Goal: Task Accomplishment & Management: Manage account settings

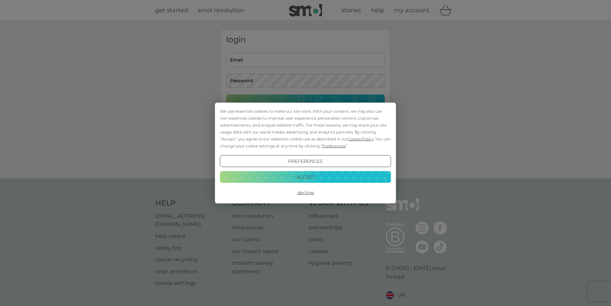
click at [307, 193] on button "Decline" at bounding box center [305, 193] width 171 height 12
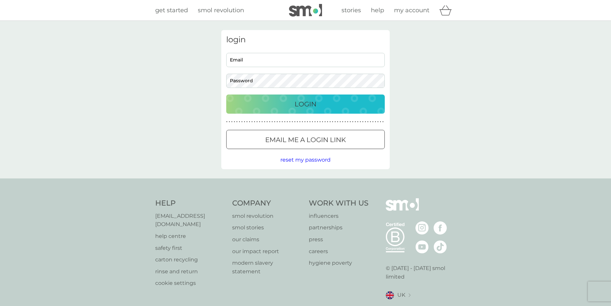
click at [278, 62] on input "Email" at bounding box center [305, 60] width 159 height 14
type input "[EMAIL_ADDRESS][DOMAIN_NAME]"
click at [226, 94] on button "Login" at bounding box center [305, 103] width 159 height 19
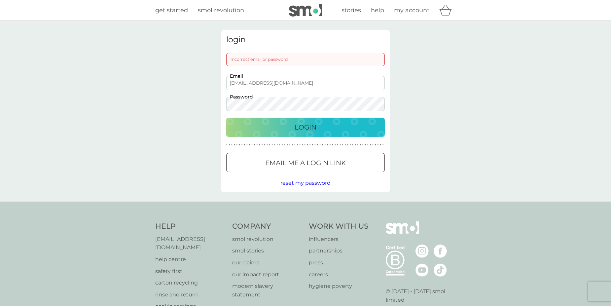
click at [226, 118] on button "Login" at bounding box center [305, 127] width 159 height 19
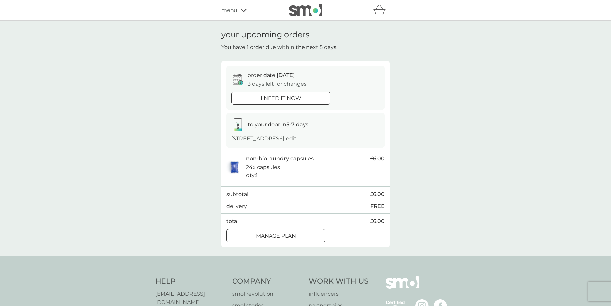
click at [287, 239] on div at bounding box center [276, 235] width 24 height 7
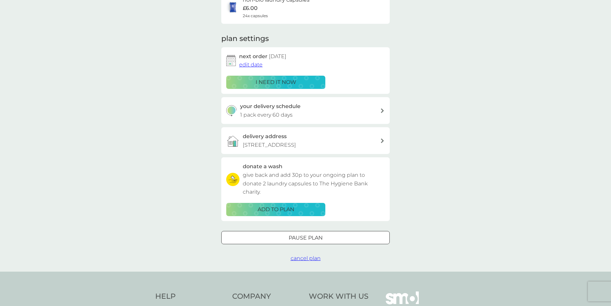
scroll to position [66, 0]
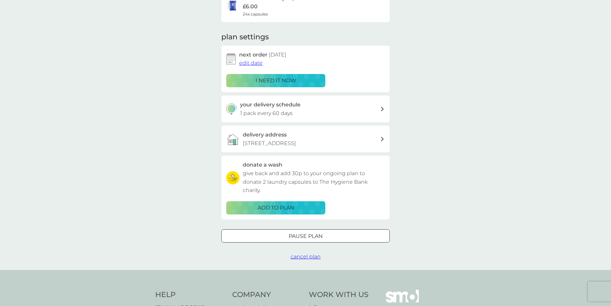
click at [326, 241] on div "Pause plan" at bounding box center [306, 236] width 168 height 9
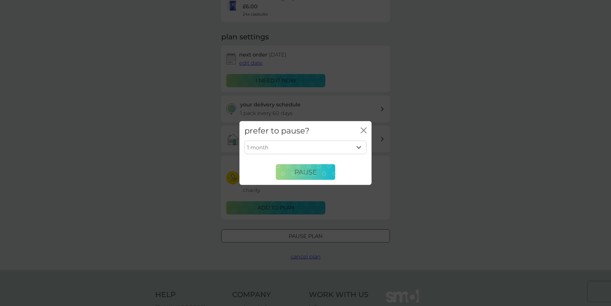
click at [362, 129] on icon "close" at bounding box center [364, 131] width 6 height 6
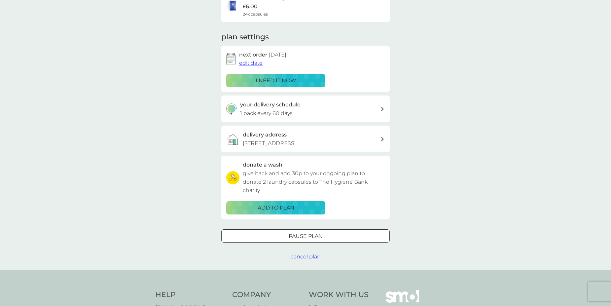
click at [303, 261] on button "cancel plan" at bounding box center [306, 256] width 30 height 9
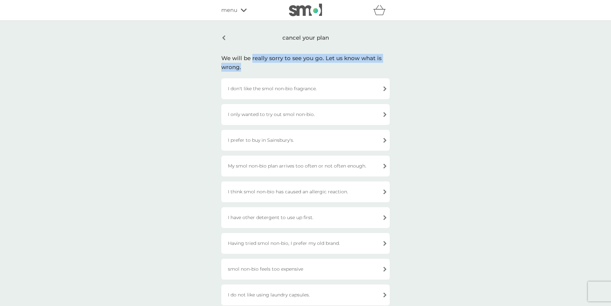
drag, startPoint x: 252, startPoint y: 58, endPoint x: 374, endPoint y: 67, distance: 122.6
click at [374, 67] on div "We will be really sorry to see you go. Let us know what is wrong." at bounding box center [305, 63] width 168 height 18
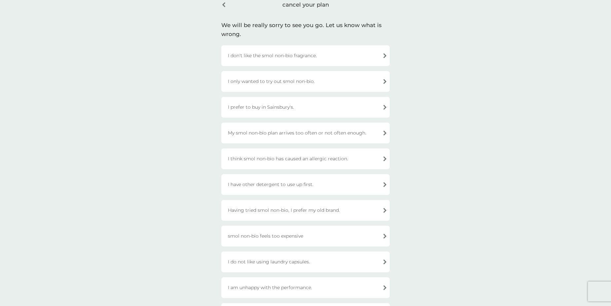
click at [346, 133] on div "My smol non-bio plan arrives too often or not often enough." at bounding box center [305, 133] width 168 height 21
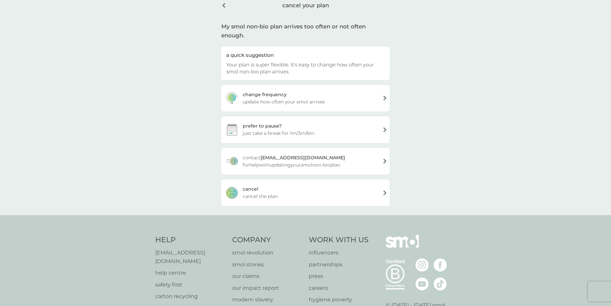
click at [275, 193] on span "cancel the plan" at bounding box center [260, 196] width 35 height 7
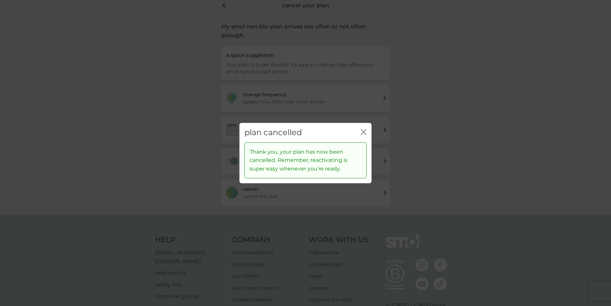
click at [363, 131] on icon "close" at bounding box center [364, 132] width 6 height 6
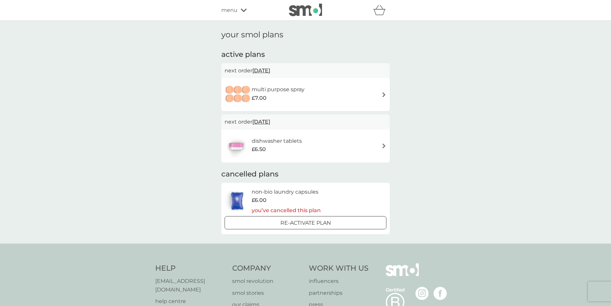
click at [301, 90] on h6 "multi purpose spray" at bounding box center [278, 89] width 53 height 9
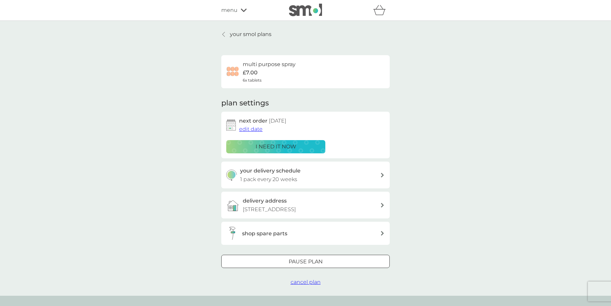
click at [299, 285] on span "cancel plan" at bounding box center [306, 282] width 30 height 6
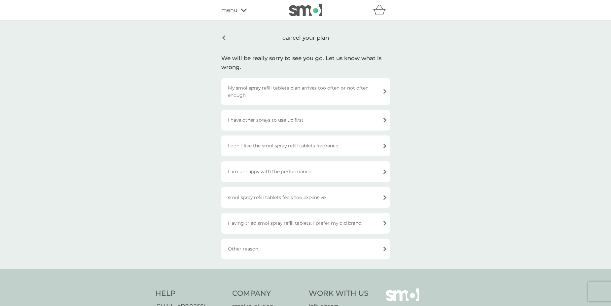
click at [334, 93] on div "My smol spray refill tablets plan arrives too often or not often enough." at bounding box center [305, 91] width 168 height 26
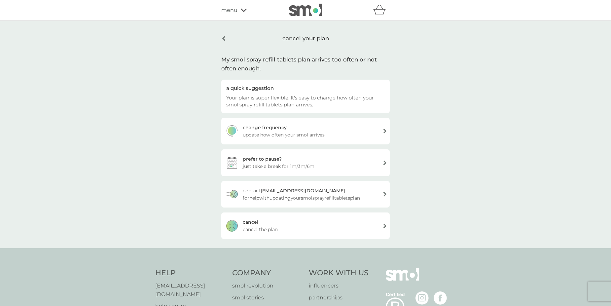
click at [279, 223] on div "cancel cancel the plan" at bounding box center [305, 225] width 168 height 26
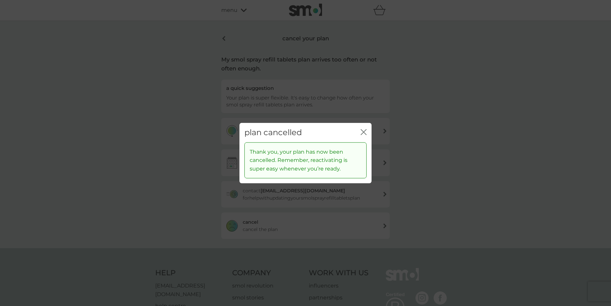
click at [366, 135] on icon "close" at bounding box center [365, 132] width 3 height 5
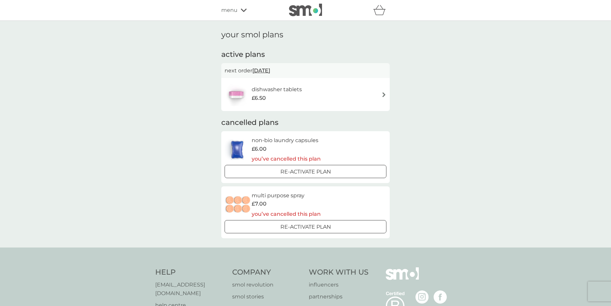
click at [299, 101] on div "£6.50" at bounding box center [277, 98] width 50 height 9
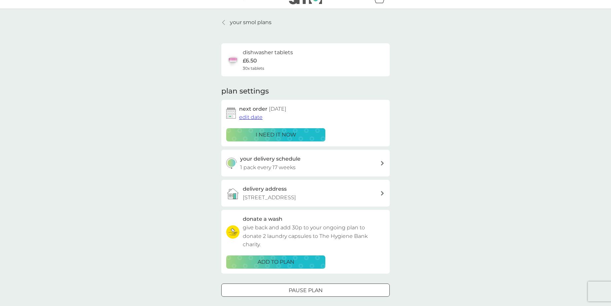
scroll to position [33, 0]
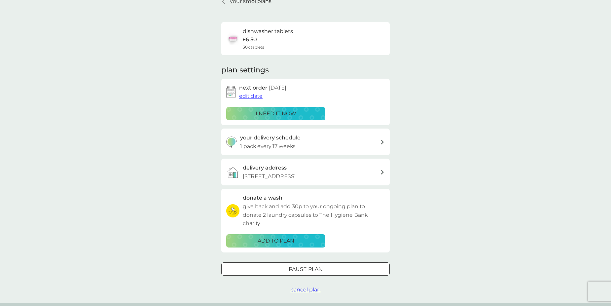
click at [306, 293] on span "cancel plan" at bounding box center [306, 289] width 30 height 6
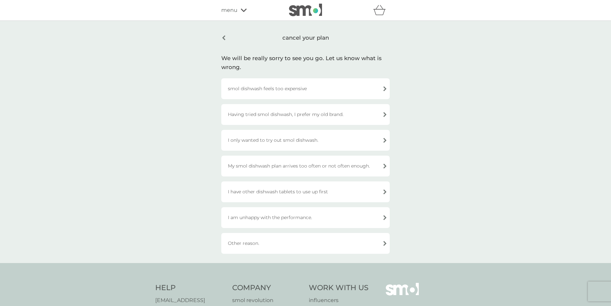
click at [355, 163] on div "My smol dishwash plan arrives too often or not often enough." at bounding box center [305, 166] width 168 height 21
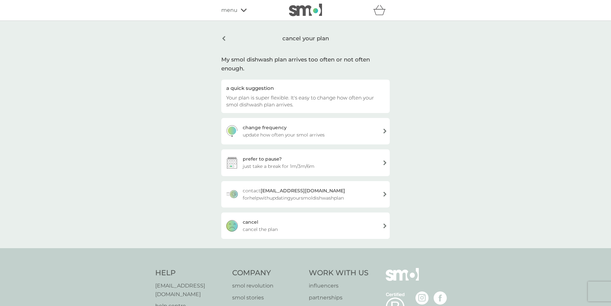
click at [297, 230] on div "cancel cancel the plan" at bounding box center [305, 225] width 168 height 26
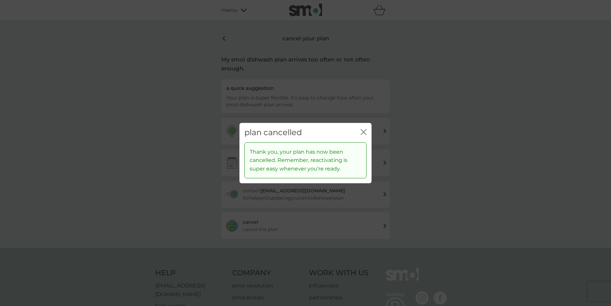
click at [364, 131] on icon "close" at bounding box center [365, 132] width 3 height 5
